Goal: Find specific fact: Find contact information

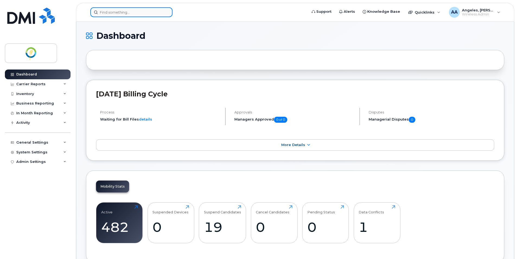
click at [141, 15] on input at bounding box center [131, 12] width 82 height 10
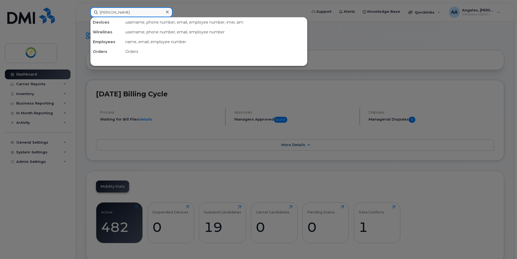
type input "shelly"
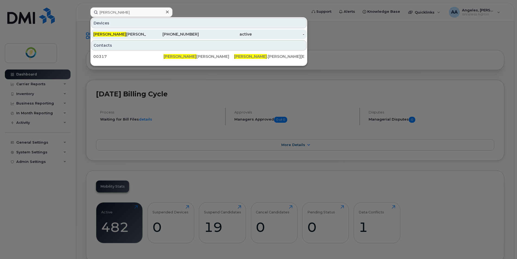
click at [157, 33] on div "204-212-1638" at bounding box center [172, 33] width 53 height 5
